Goal: Use online tool/utility: Use online tool/utility

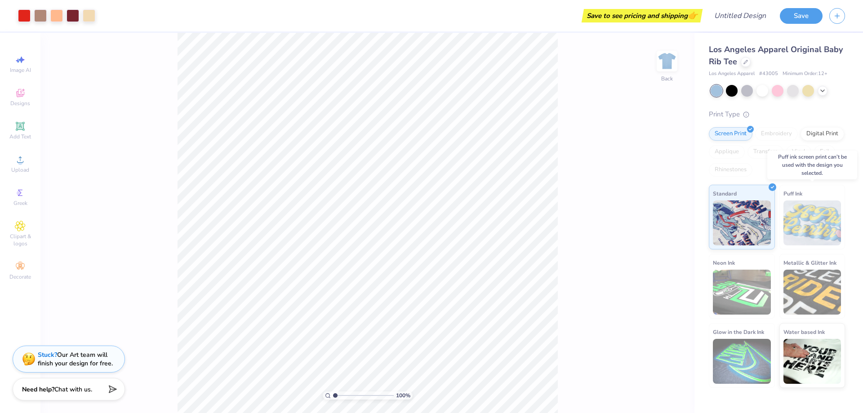
click at [828, 236] on img at bounding box center [813, 222] width 58 height 45
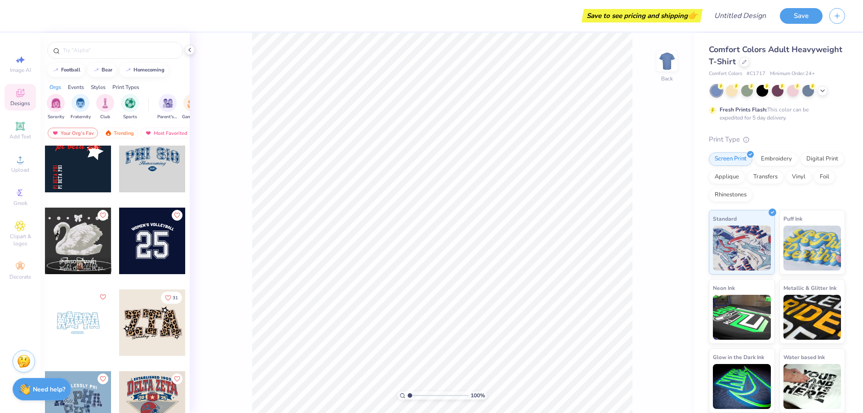
scroll to position [674, 0]
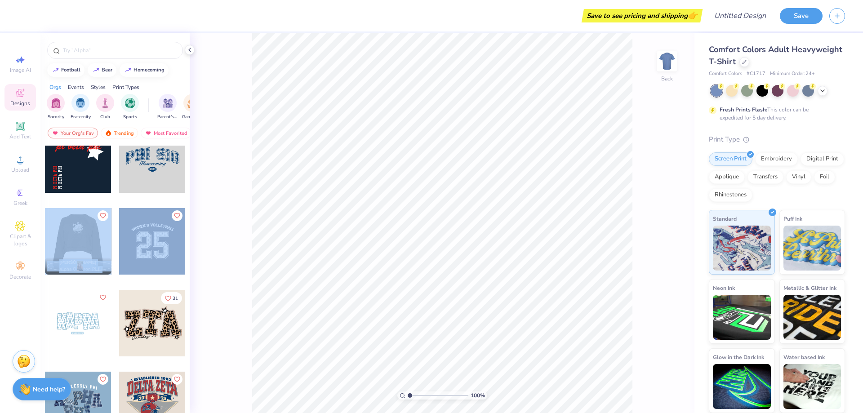
drag, startPoint x: 73, startPoint y: 245, endPoint x: 123, endPoint y: 255, distance: 50.4
click at [90, 243] on div at bounding box center [78, 241] width 67 height 67
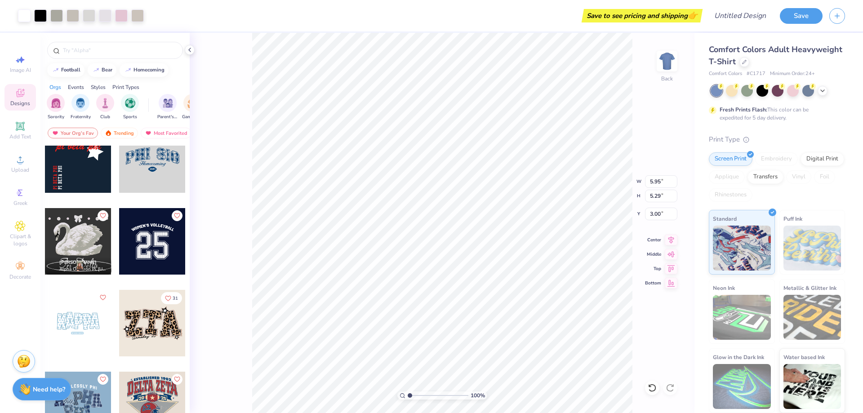
click at [76, 235] on div at bounding box center [78, 241] width 67 height 67
type input "4.98"
click at [57, 102] on img "filter for Sorority" at bounding box center [56, 102] width 10 height 10
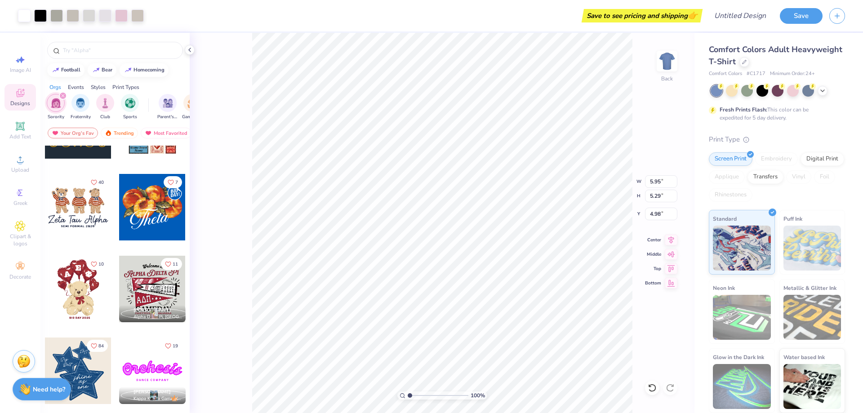
scroll to position [270, 0]
